Goal: Transaction & Acquisition: Purchase product/service

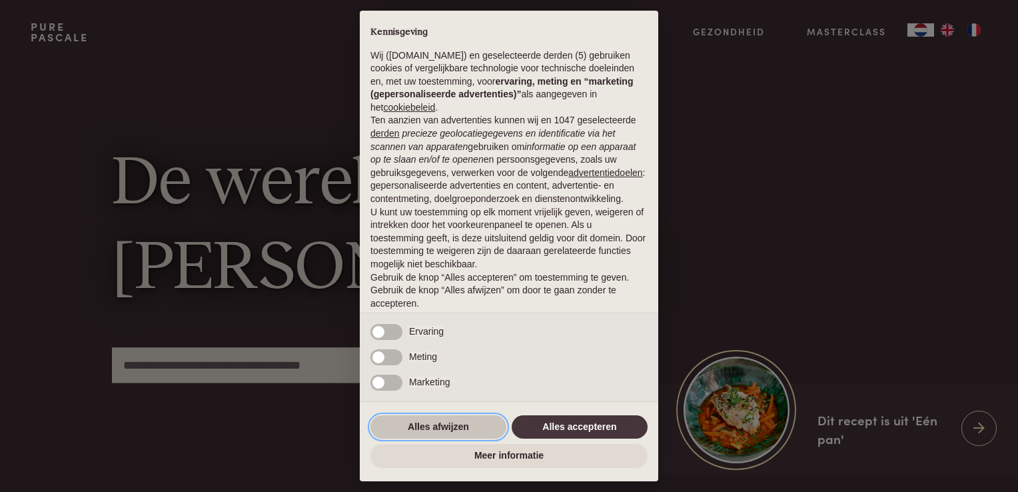
click at [465, 427] on button "Alles afwijzen" at bounding box center [439, 427] width 136 height 24
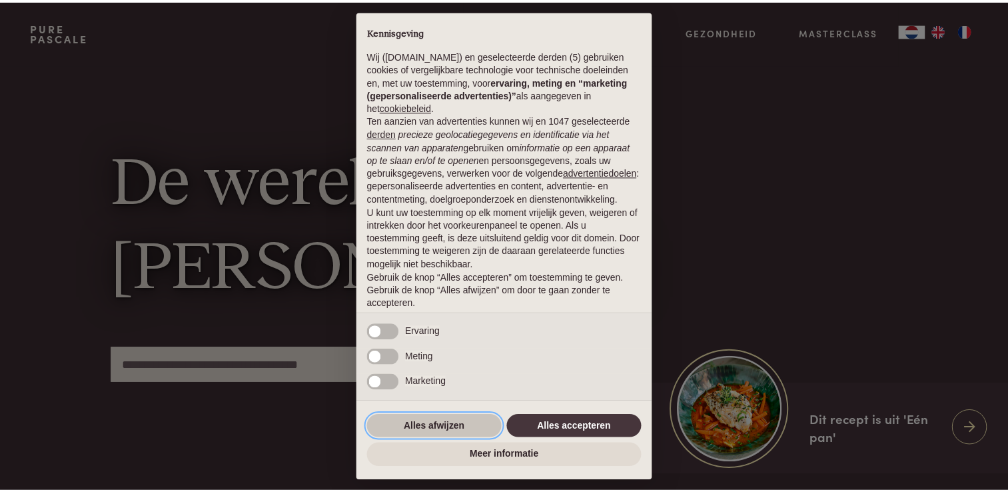
scroll to position [43, 0]
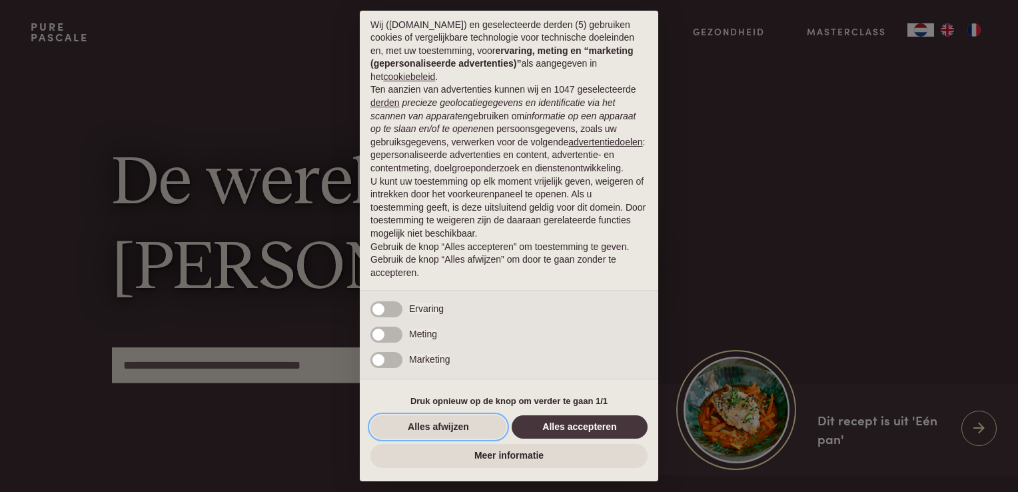
click at [465, 427] on button "Alles afwijzen" at bounding box center [439, 427] width 136 height 24
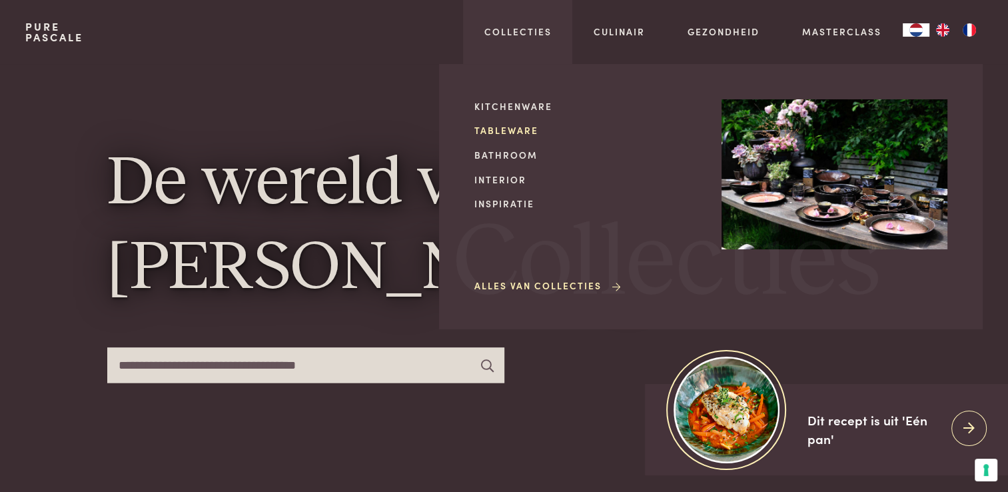
click at [516, 124] on link "Tableware" at bounding box center [588, 130] width 226 height 14
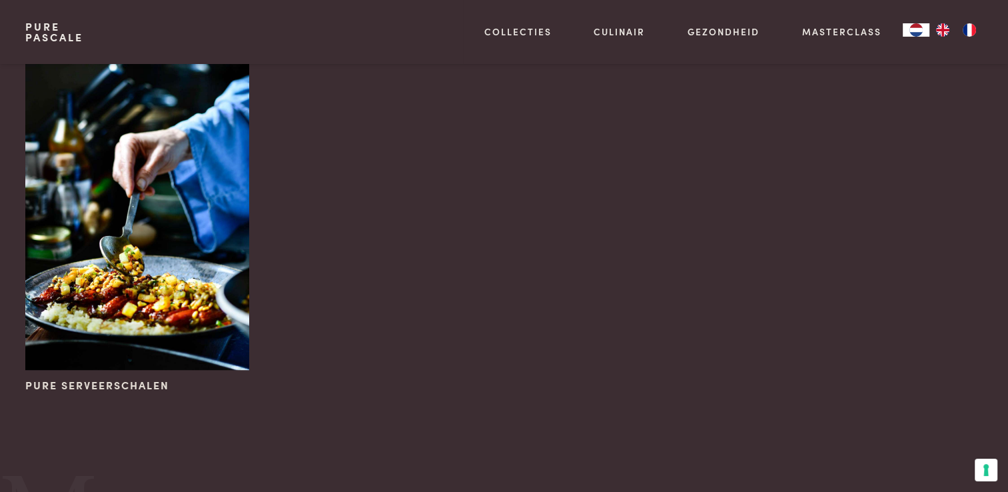
scroll to position [906, 0]
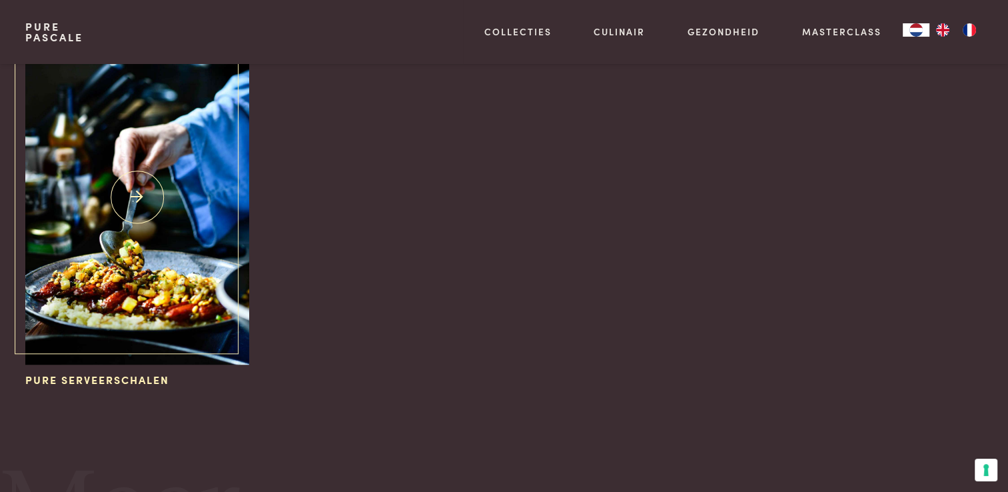
click at [123, 214] on img at bounding box center [136, 196] width 223 height 335
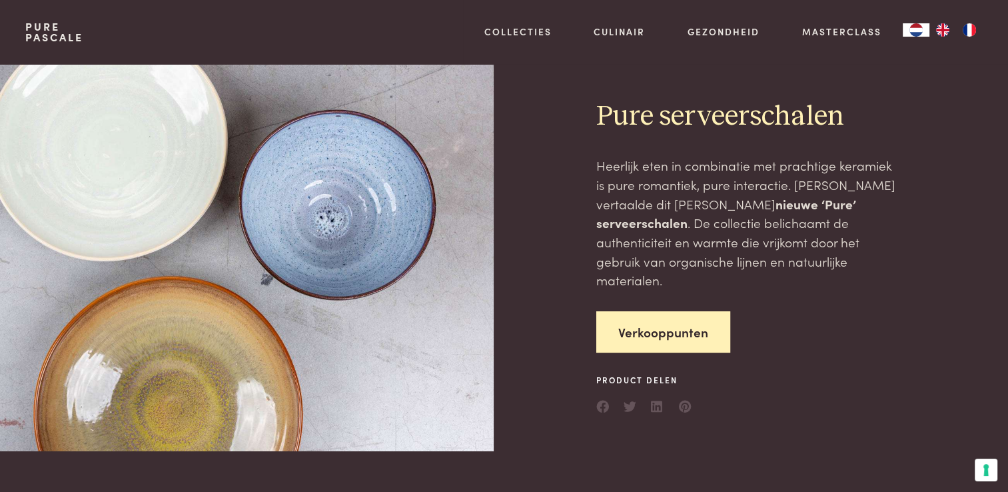
click at [137, 190] on div at bounding box center [259, 257] width 468 height 387
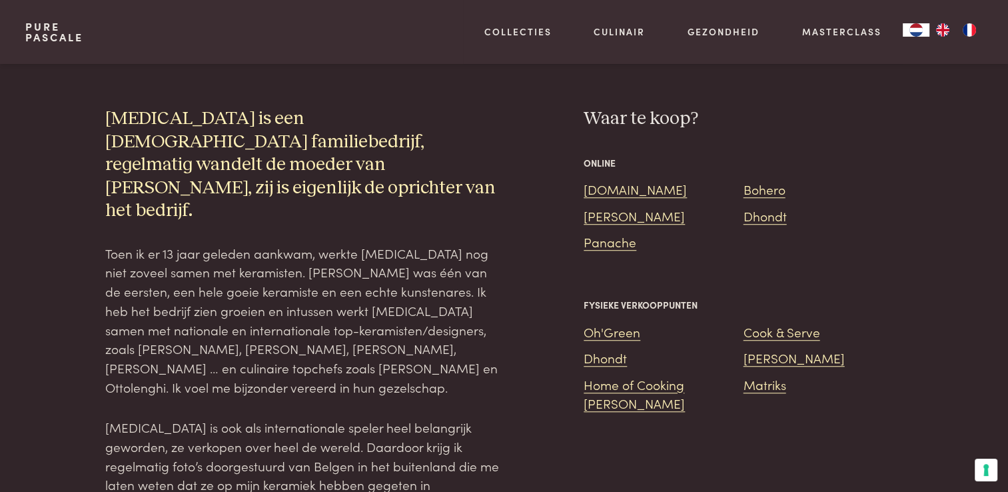
scroll to position [933, 0]
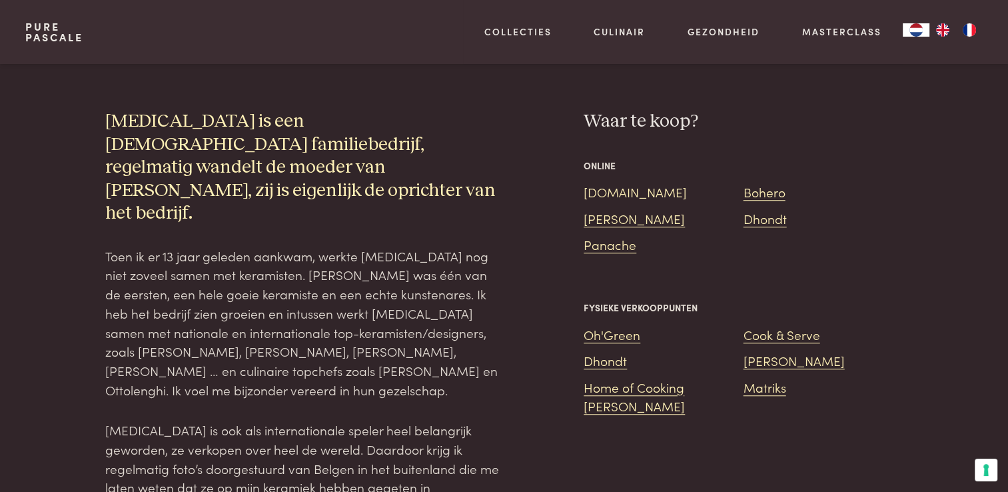
click at [604, 183] on link "[DOMAIN_NAME]" at bounding box center [635, 192] width 103 height 18
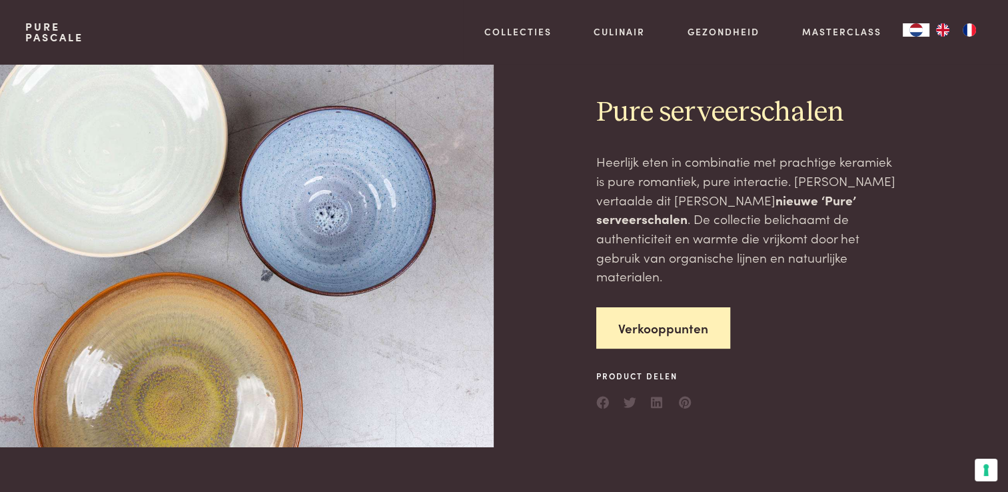
scroll to position [0, 0]
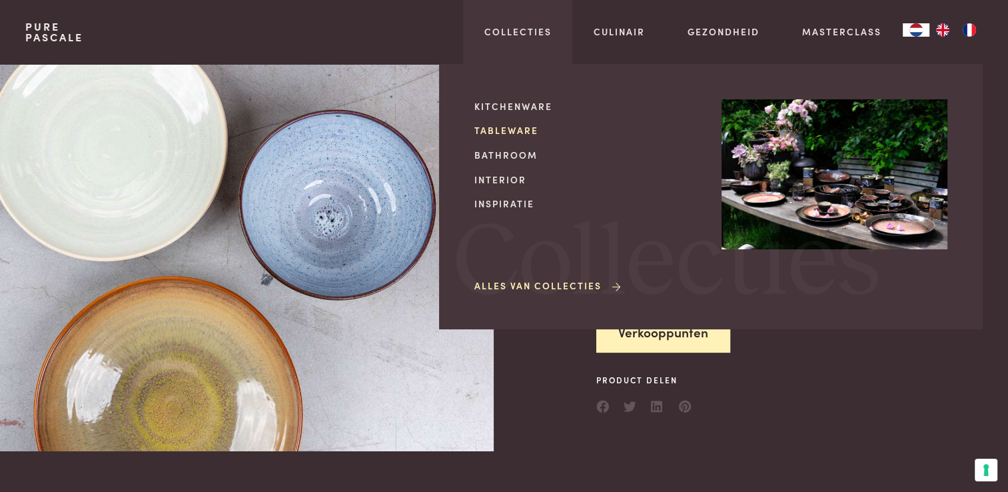
click at [487, 130] on link "Tableware" at bounding box center [588, 130] width 226 height 14
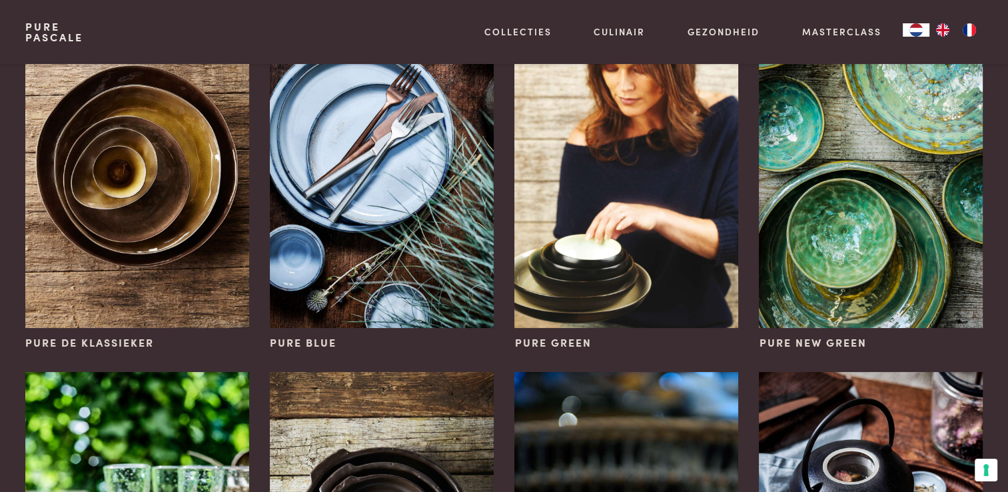
scroll to position [187, 0]
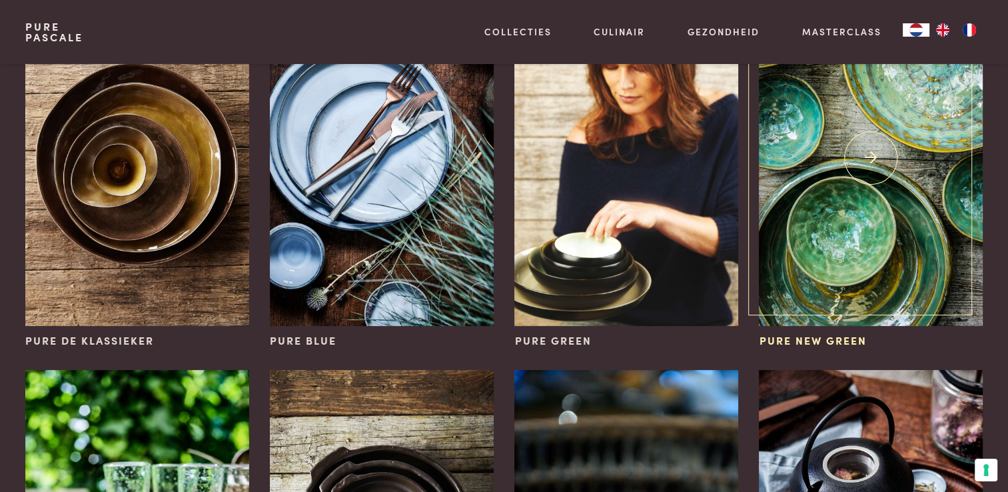
click at [852, 199] on img at bounding box center [870, 158] width 223 height 335
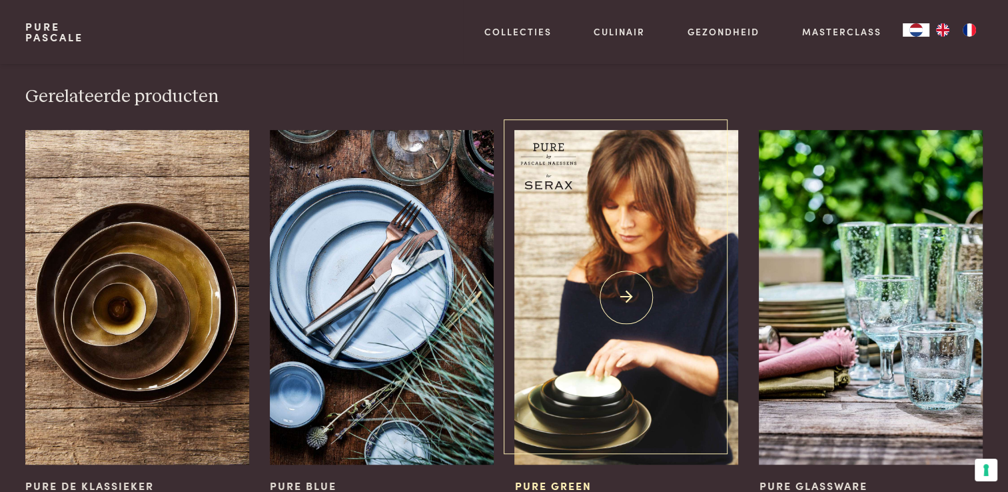
scroll to position [773, 0]
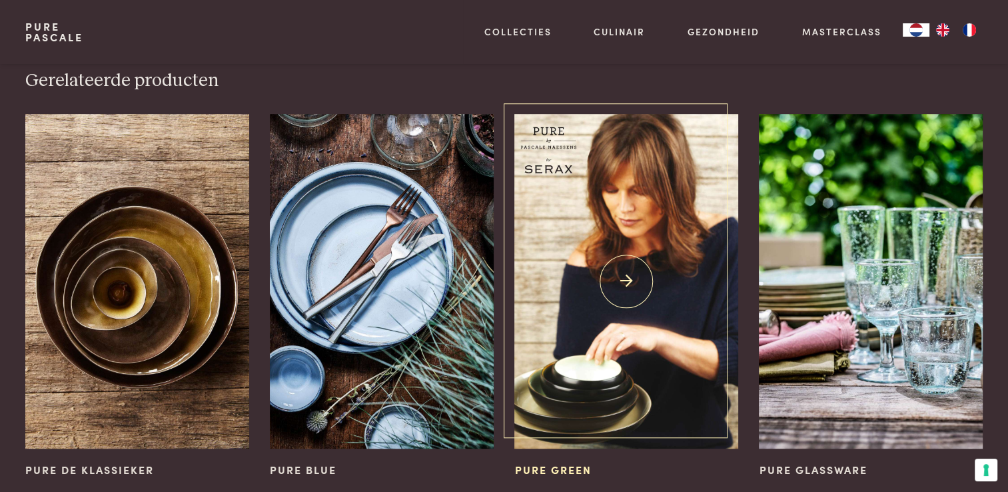
click at [622, 233] on img at bounding box center [625, 281] width 223 height 335
